Goal: Use online tool/utility: Utilize a website feature to perform a specific function

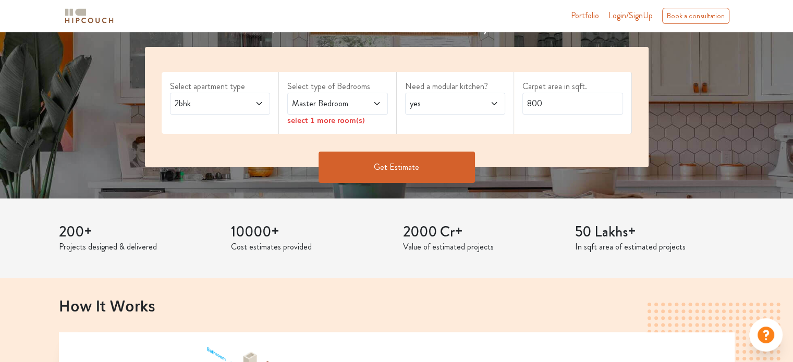
scroll to position [191, 0]
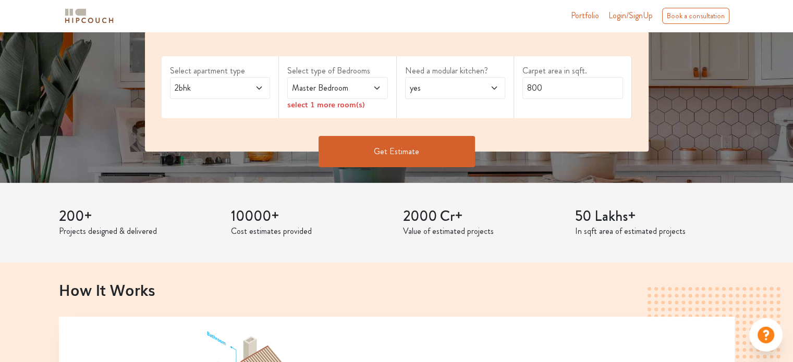
click at [254, 89] on span at bounding box center [251, 88] width 23 height 13
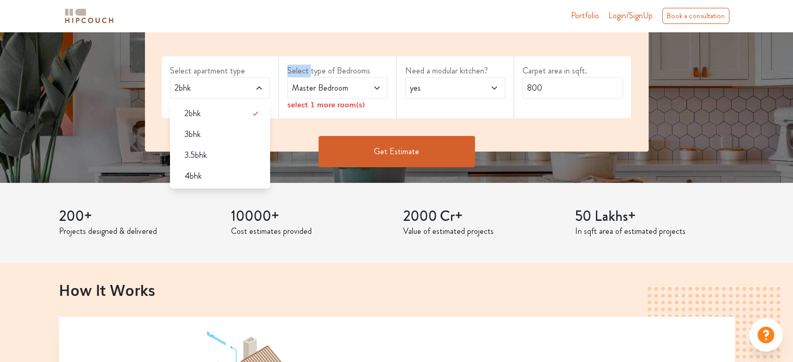
click at [254, 89] on span at bounding box center [251, 88] width 23 height 13
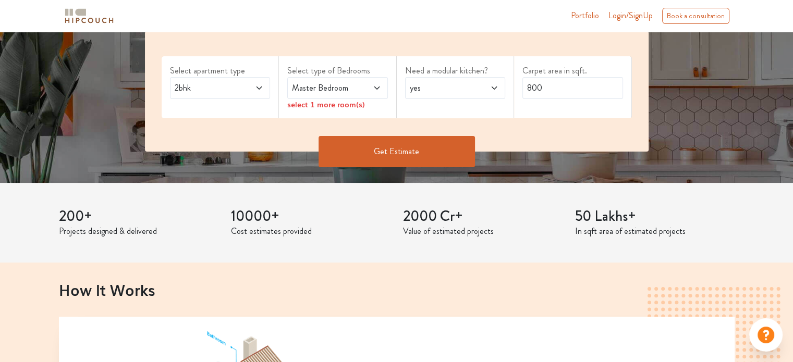
click at [403, 184] on div "200+ Projects designed & delivered 10000+ Cost estimates provided 2000 Cr+ Valu…" at bounding box center [397, 223] width 688 height 80
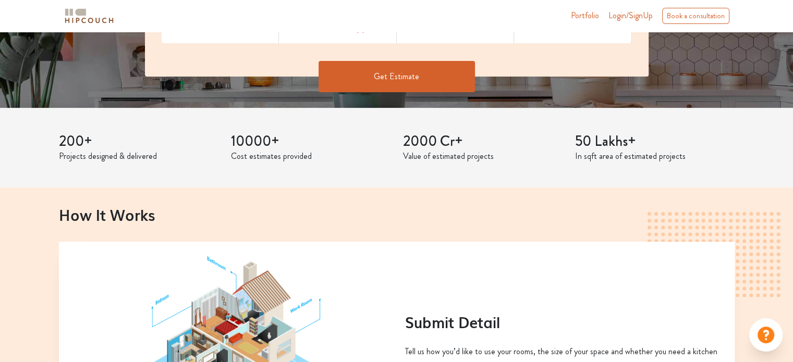
scroll to position [0, 0]
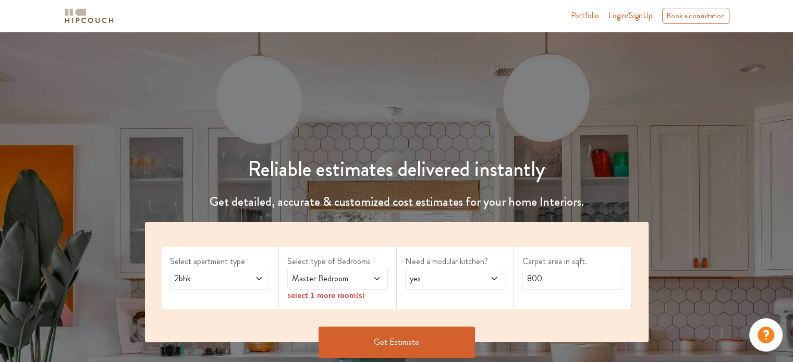
click at [253, 282] on span at bounding box center [251, 279] width 23 height 13
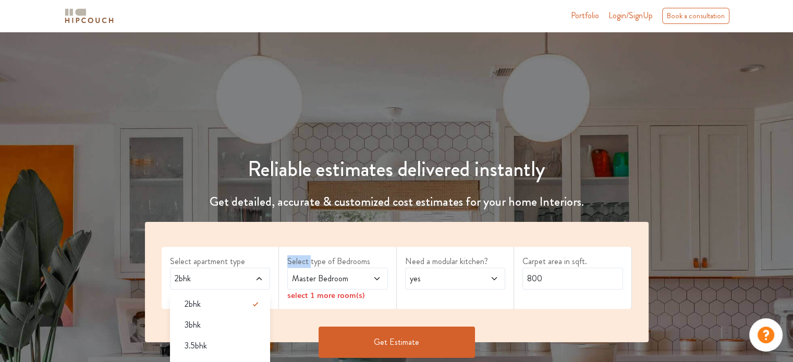
click at [253, 282] on span at bounding box center [251, 279] width 23 height 13
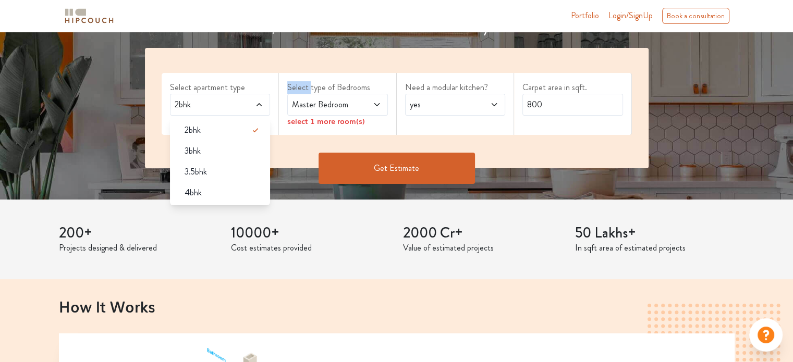
scroll to position [191, 0]
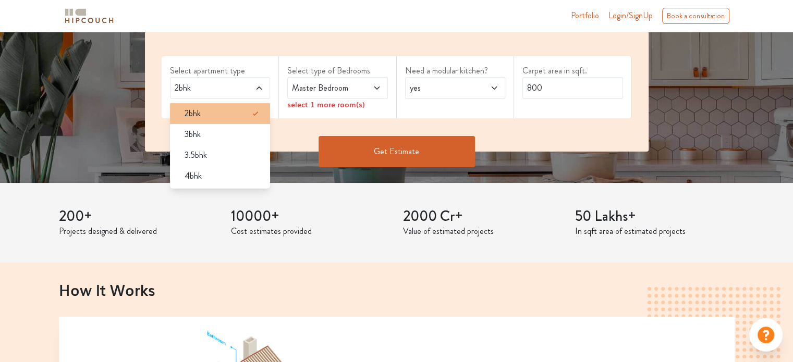
click at [211, 115] on div "2bhk" at bounding box center [223, 113] width 94 height 13
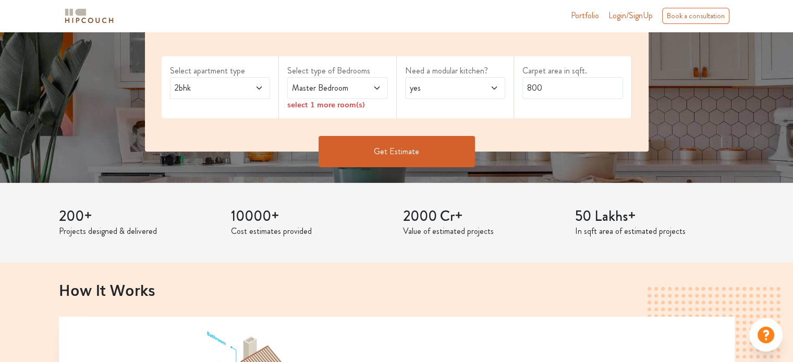
click at [326, 86] on span "Master Bedroom" at bounding box center [324, 88] width 68 height 13
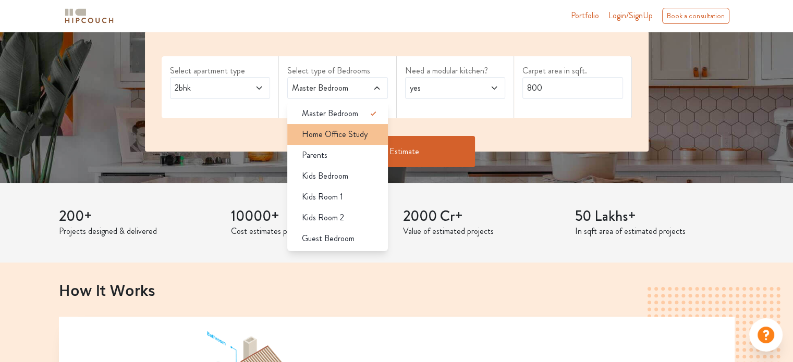
click at [350, 140] on span "Home Office Study" at bounding box center [335, 134] width 66 height 13
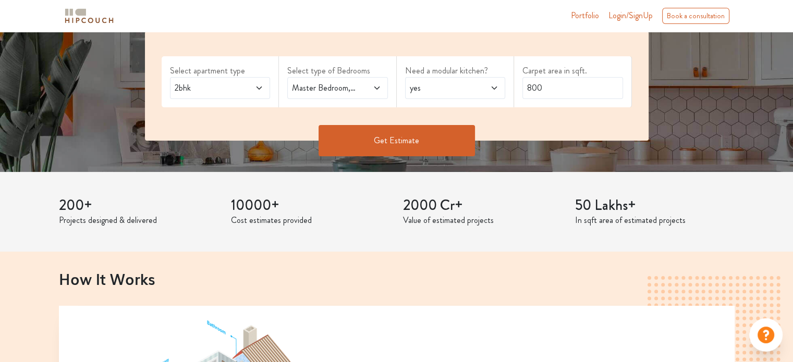
click at [416, 89] on span "yes" at bounding box center [442, 88] width 68 height 13
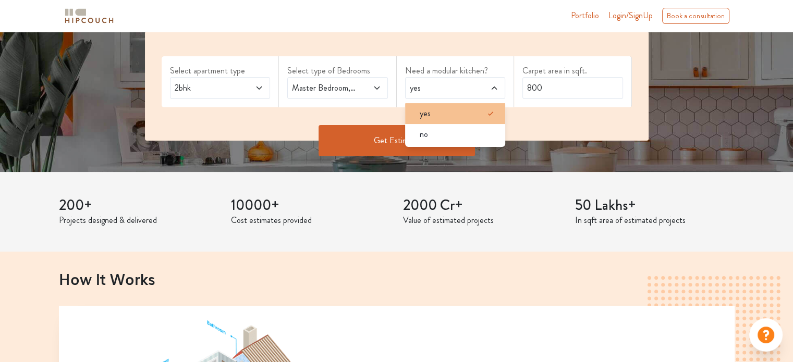
click at [433, 120] on li "yes" at bounding box center [455, 113] width 101 height 21
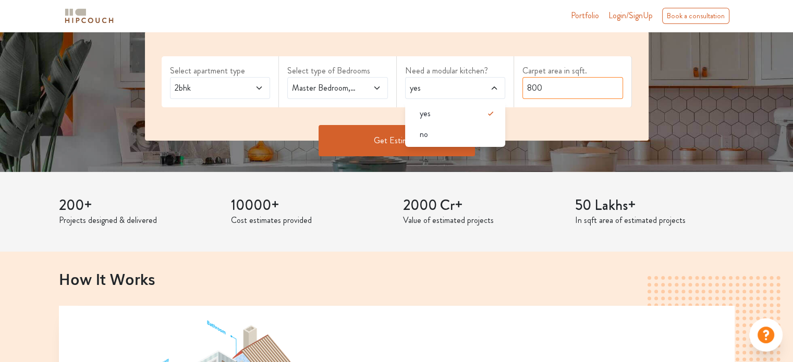
click at [560, 86] on input "800" at bounding box center [572, 88] width 101 height 22
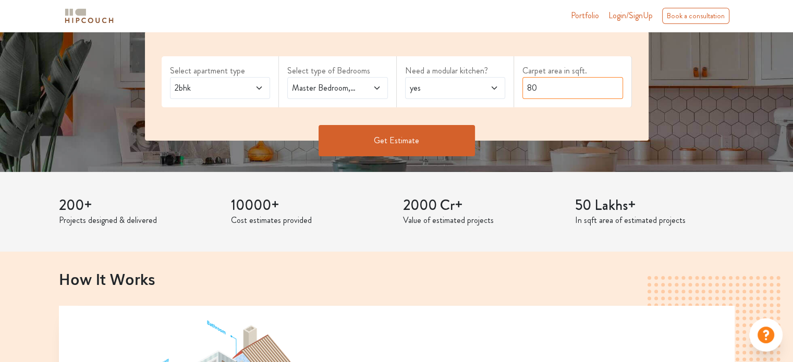
type input "8"
type input "1000"
click at [390, 147] on button "Get Estimate" at bounding box center [397, 140] width 156 height 31
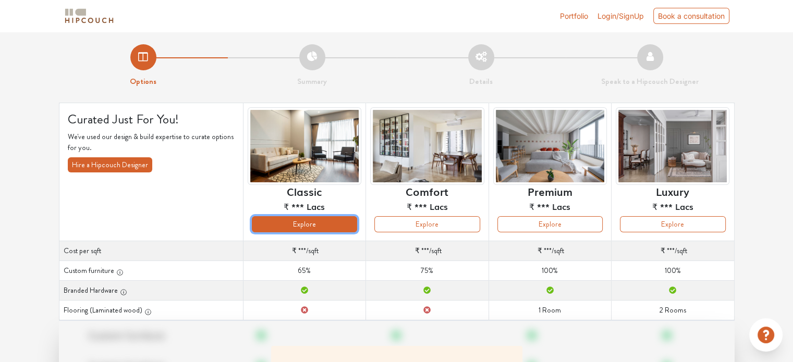
click at [342, 226] on button "Explore" at bounding box center [304, 224] width 105 height 16
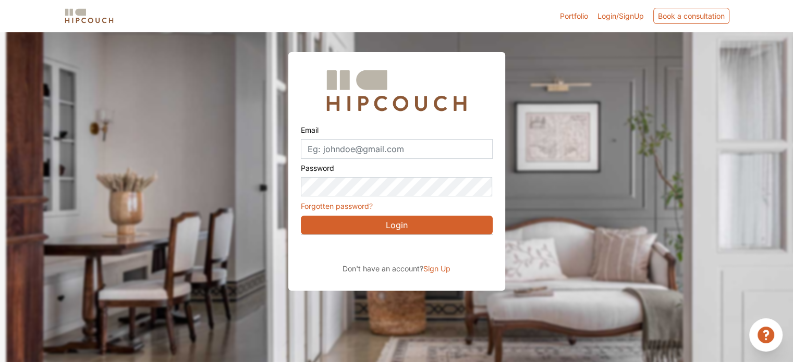
scroll to position [31, 0]
